Goal: Task Accomplishment & Management: Manage account settings

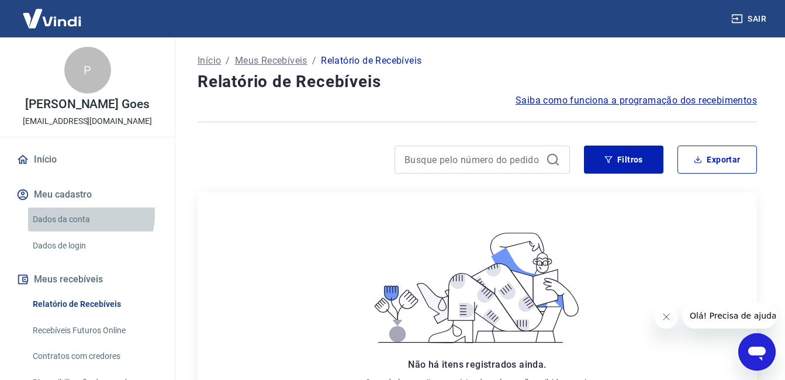
click at [81, 227] on link "Dados da conta" at bounding box center [94, 220] width 133 height 24
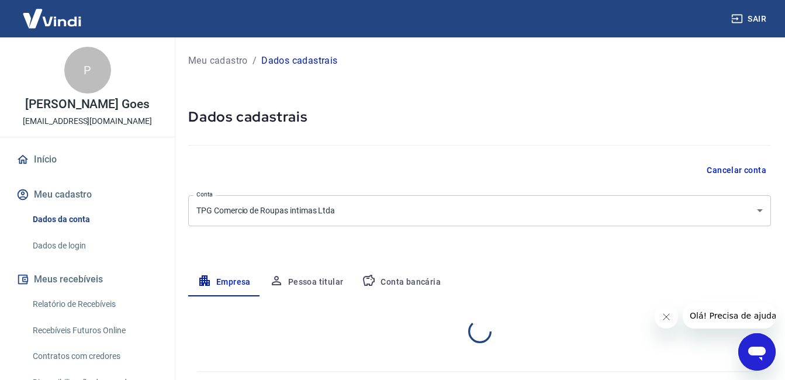
select select "BA"
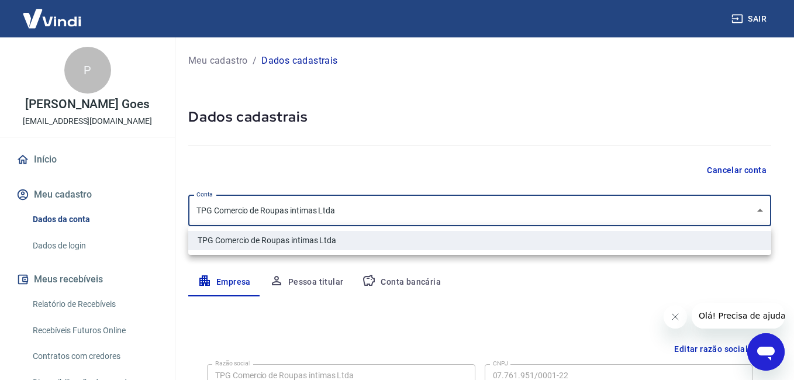
click at [757, 208] on body "Sair P [PERSON_NAME] Goes [EMAIL_ADDRESS][DOMAIN_NAME] Início Meu cadastro Dado…" at bounding box center [397, 190] width 794 height 380
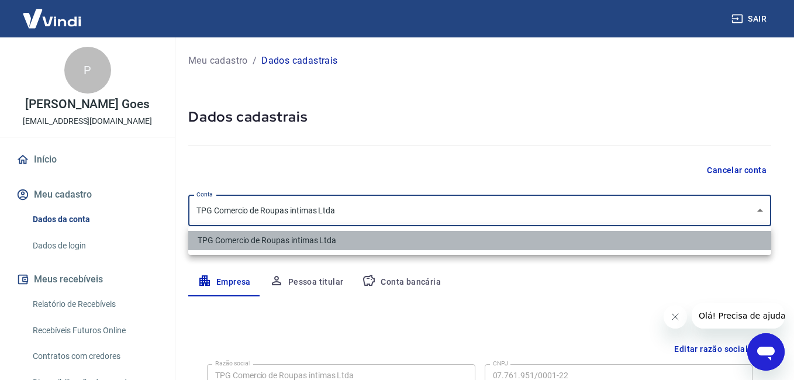
click at [578, 237] on li "TPG Comercio de Roupas intimas Ltda" at bounding box center [479, 240] width 583 height 19
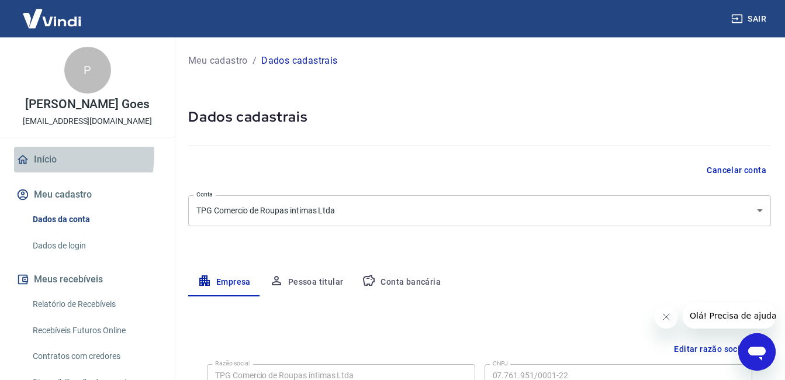
click at [49, 167] on link "Início" at bounding box center [87, 160] width 147 height 26
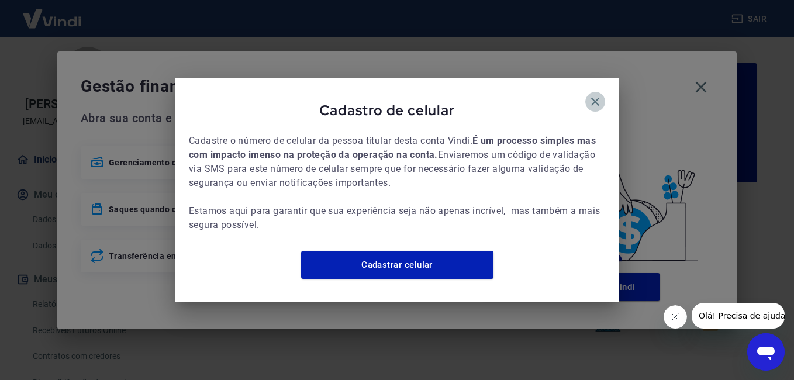
click at [597, 95] on icon "button" at bounding box center [595, 102] width 14 height 14
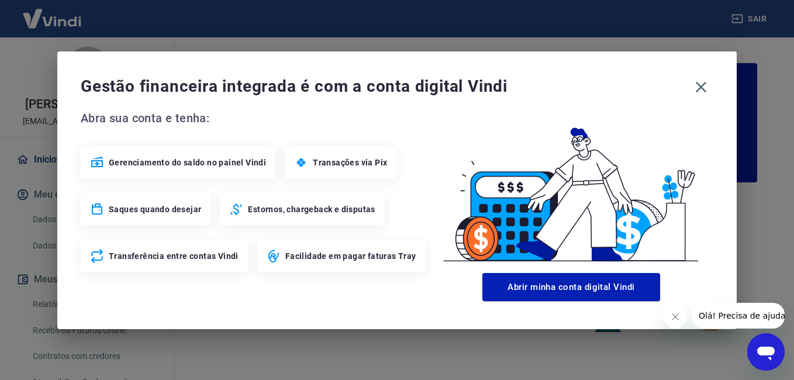
click at [99, 165] on icon at bounding box center [97, 163] width 14 height 14
click at [96, 159] on icon at bounding box center [97, 163] width 14 height 14
click at [699, 88] on icon "button" at bounding box center [701, 87] width 19 height 19
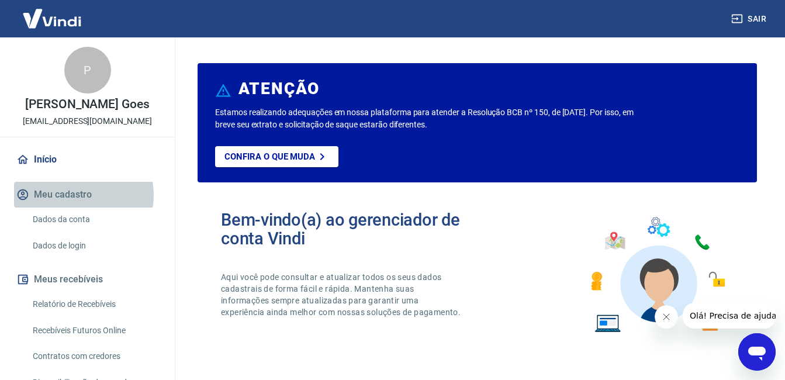
click at [78, 208] on button "Meu cadastro" at bounding box center [87, 195] width 147 height 26
click at [68, 205] on button "Meu cadastro" at bounding box center [87, 195] width 147 height 26
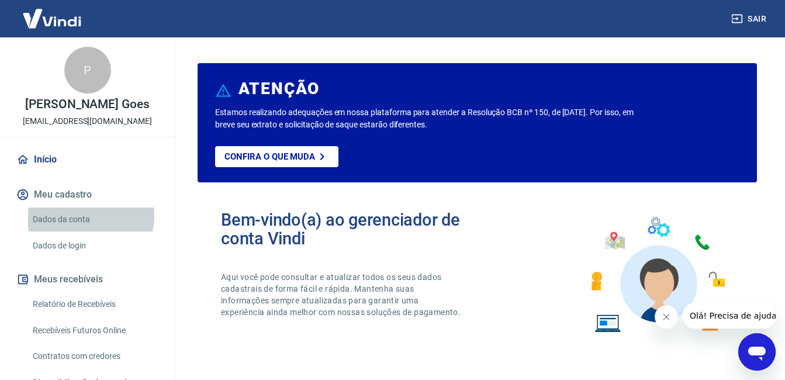
click at [78, 227] on link "Dados da conta" at bounding box center [94, 220] width 133 height 24
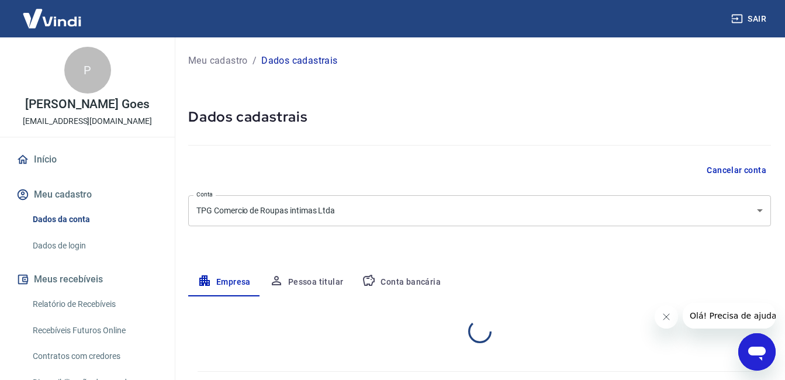
select select "BA"
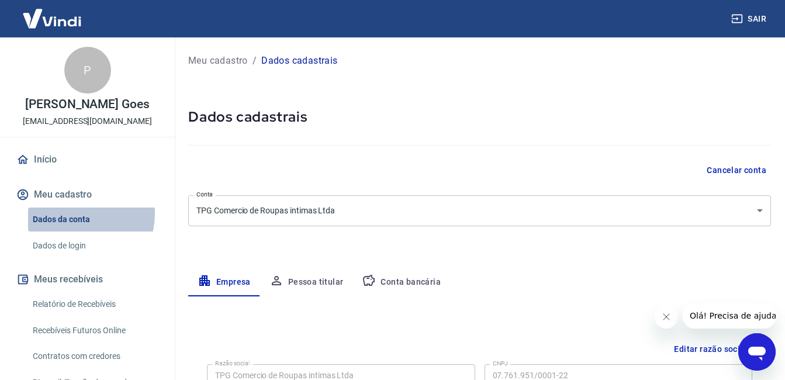
click at [80, 226] on link "Dados da conta" at bounding box center [94, 220] width 133 height 24
click at [78, 226] on link "Dados da conta" at bounding box center [94, 220] width 133 height 24
click at [78, 227] on link "Dados da conta" at bounding box center [94, 220] width 133 height 24
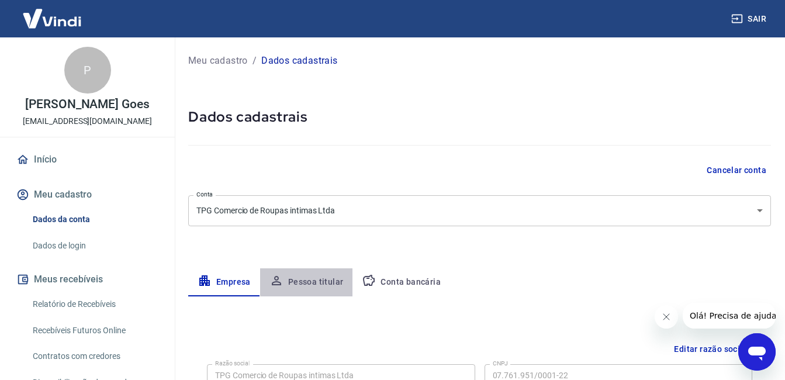
click at [329, 279] on button "Pessoa titular" at bounding box center [306, 282] width 93 height 28
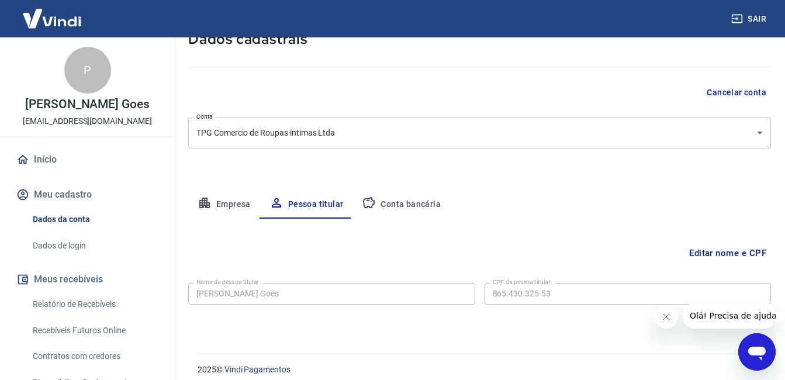
scroll to position [88, 0]
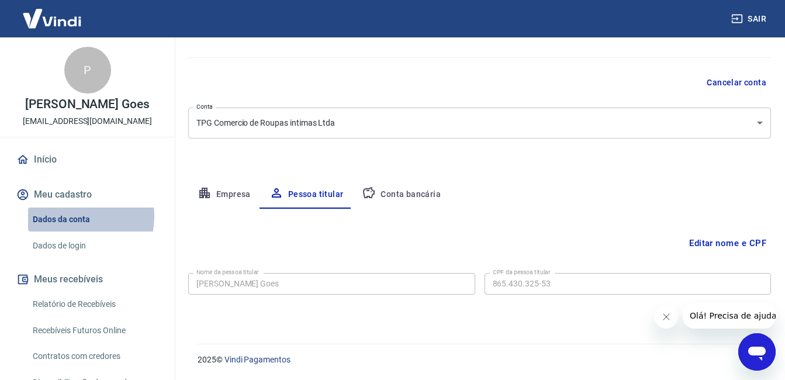
click at [73, 229] on link "Dados da conta" at bounding box center [94, 220] width 133 height 24
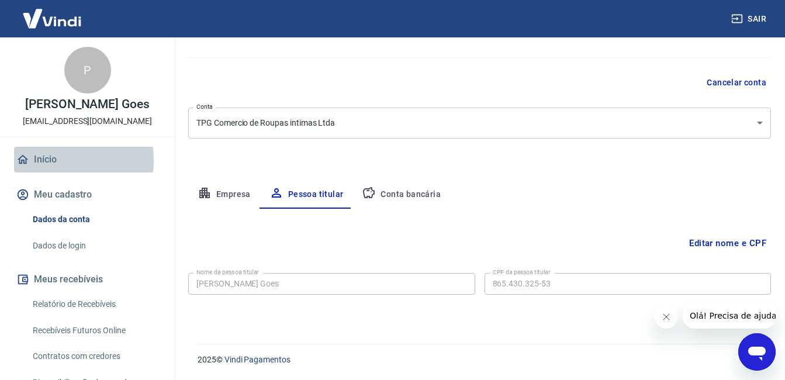
click at [49, 172] on link "Início" at bounding box center [87, 160] width 147 height 26
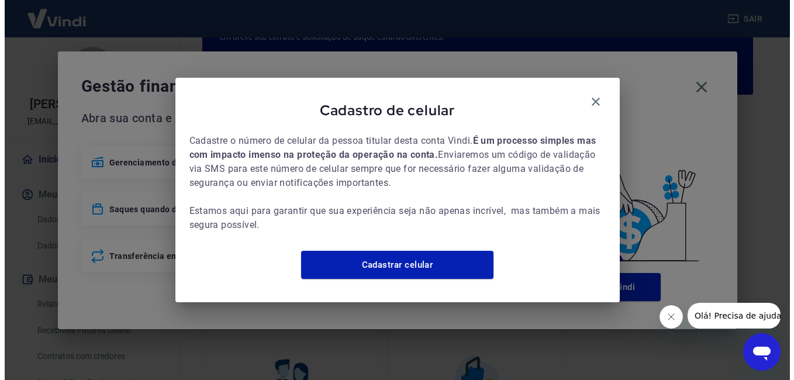
scroll to position [700, 0]
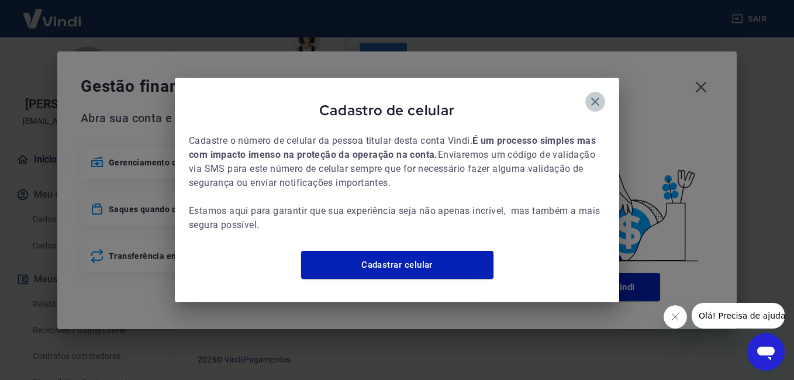
click at [597, 95] on icon "button" at bounding box center [595, 102] width 14 height 14
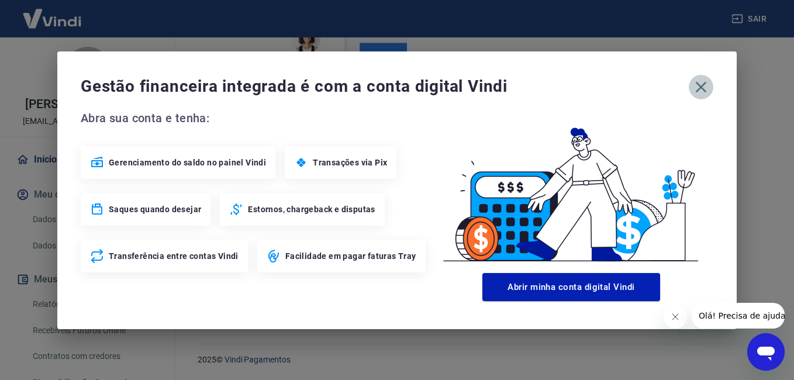
click at [699, 86] on icon "button" at bounding box center [701, 86] width 11 height 11
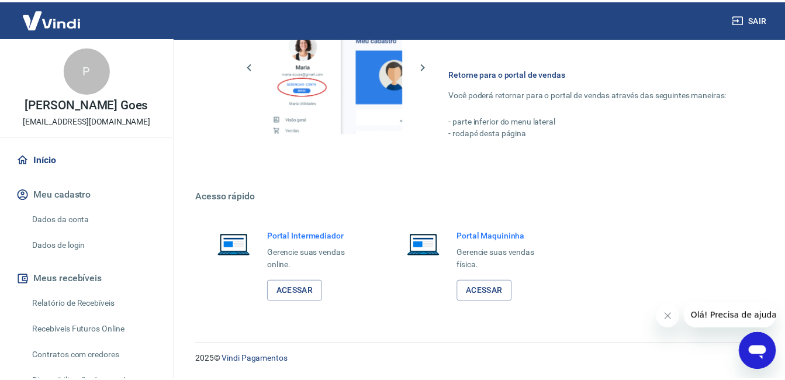
scroll to position [688, 0]
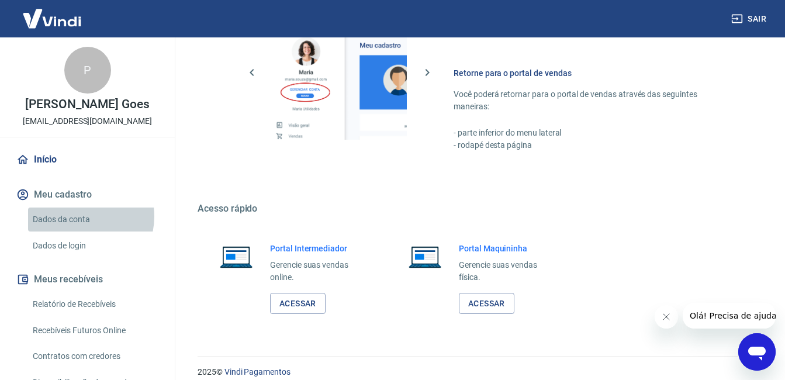
click at [78, 229] on link "Dados da conta" at bounding box center [94, 220] width 133 height 24
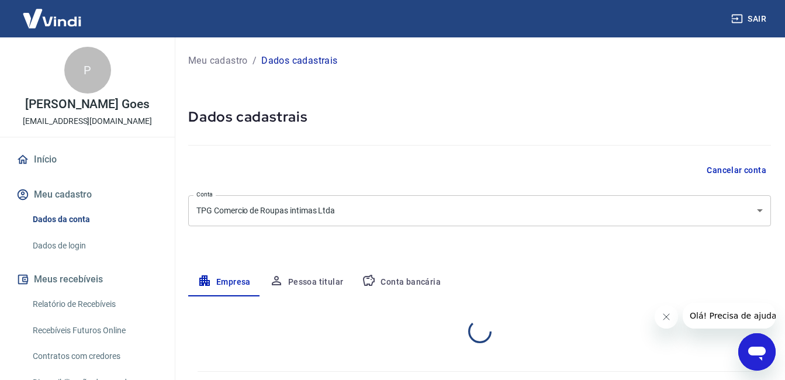
select select "BA"
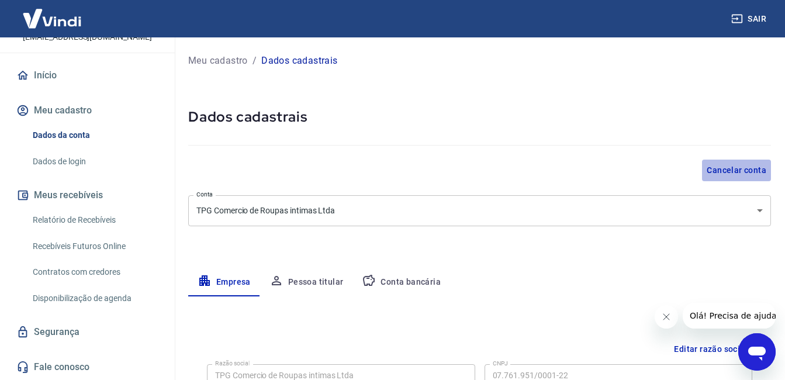
click at [732, 168] on button "Cancelar conta" at bounding box center [736, 171] width 69 height 22
